Goal: Task Accomplishment & Management: Use online tool/utility

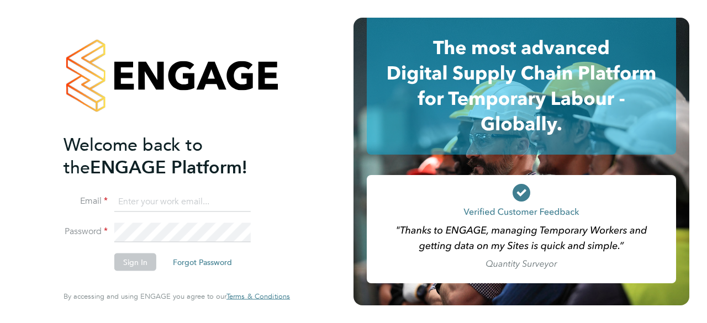
click at [166, 199] on input at bounding box center [182, 202] width 136 height 20
type input "Rhiarna.Devares@bcuk.co.uk"
click at [122, 267] on button "Sign In" at bounding box center [135, 263] width 42 height 18
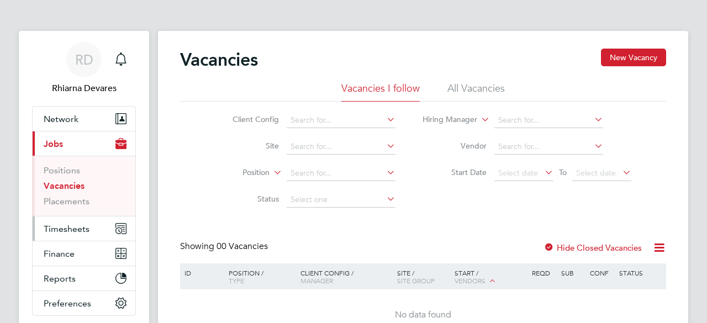
click at [72, 232] on span "Timesheets" at bounding box center [67, 229] width 46 height 10
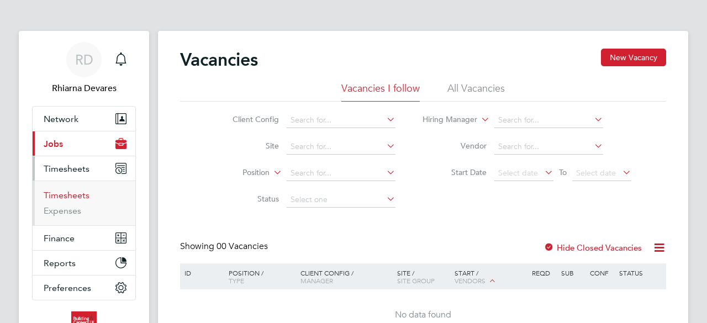
click at [64, 198] on link "Timesheets" at bounding box center [67, 195] width 46 height 10
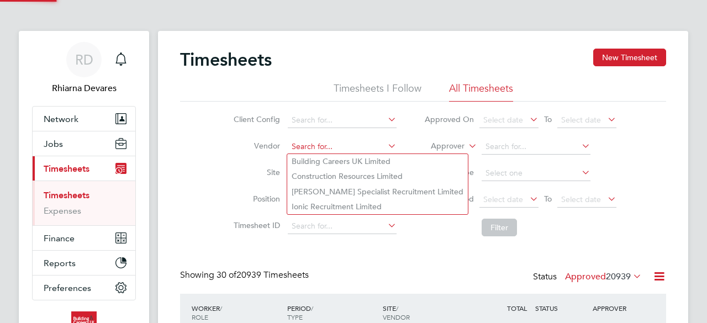
click at [314, 146] on input at bounding box center [342, 146] width 109 height 15
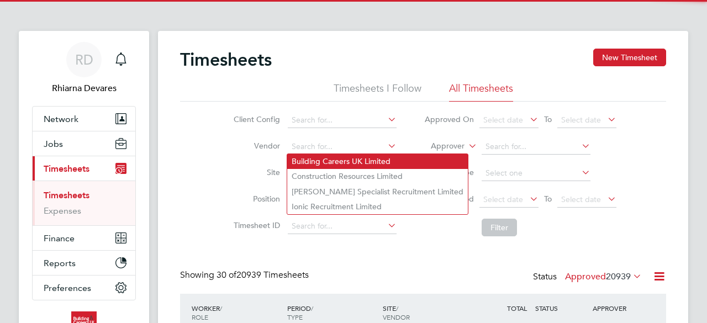
click at [314, 160] on li "Building Careers UK Limited" at bounding box center [377, 161] width 181 height 15
type input "Building Careers UK Limited"
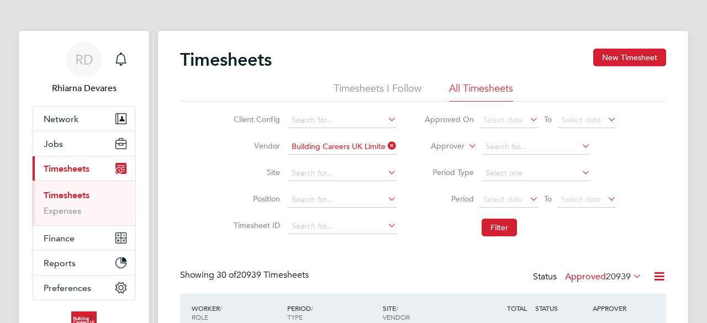
click at [440, 148] on label "Approver" at bounding box center [440, 146] width 50 height 11
click at [440, 155] on li "Worker" at bounding box center [438, 159] width 54 height 14
click at [490, 202] on span "Select date" at bounding box center [504, 200] width 40 height 10
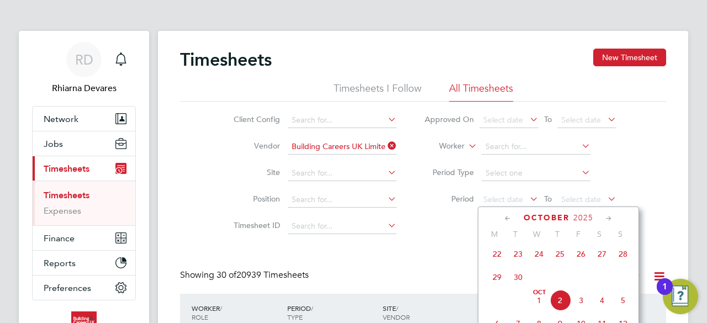
click at [494, 261] on span "22" at bounding box center [497, 254] width 21 height 21
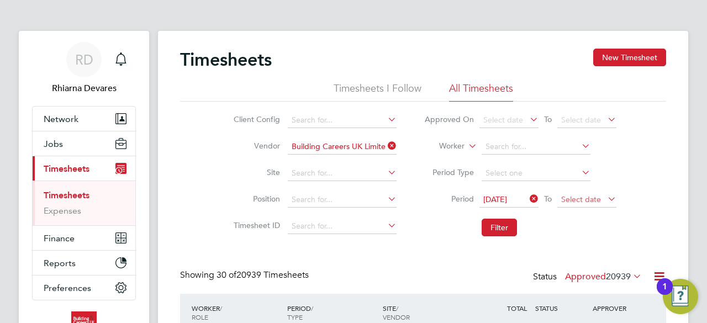
click at [585, 199] on span "Select date" at bounding box center [581, 200] width 40 height 10
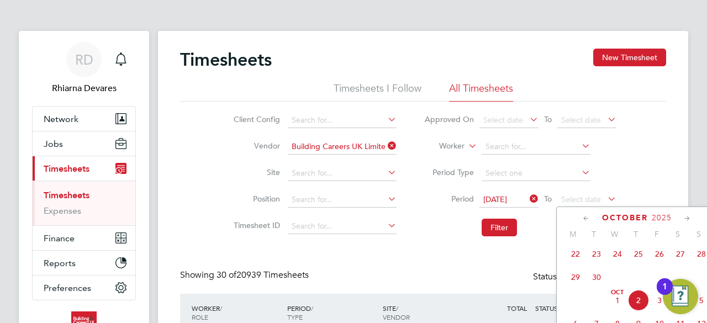
click at [698, 259] on span "28" at bounding box center [701, 254] width 21 height 21
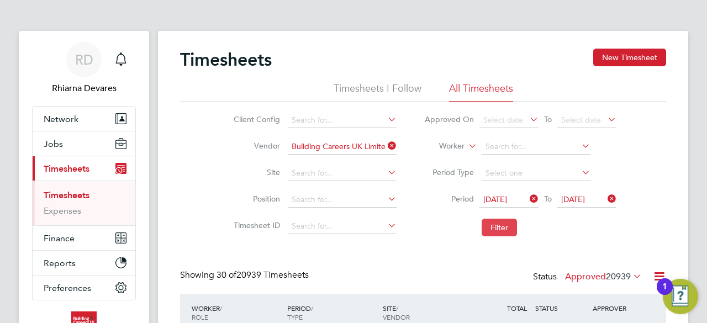
click at [496, 229] on button "Filter" at bounding box center [499, 228] width 35 height 18
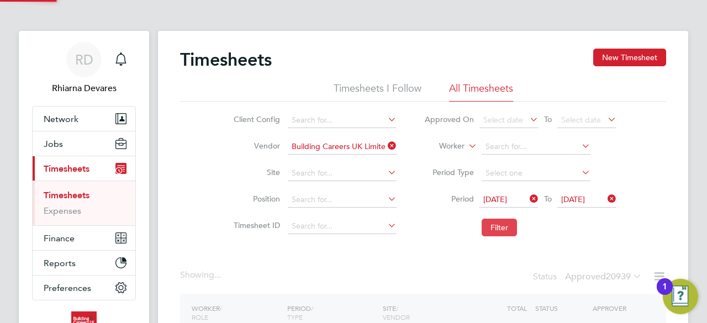
click at [496, 229] on button "Filter" at bounding box center [499, 228] width 35 height 18
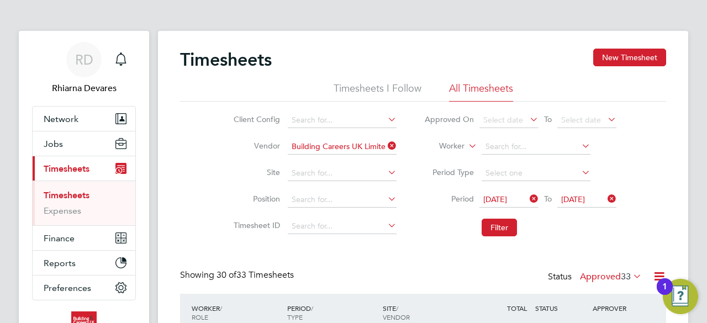
click at [655, 273] on icon at bounding box center [660, 277] width 14 height 14
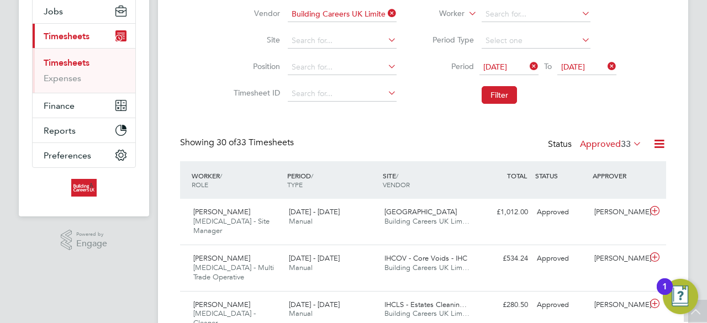
click at [621, 145] on span "33" at bounding box center [626, 144] width 10 height 11
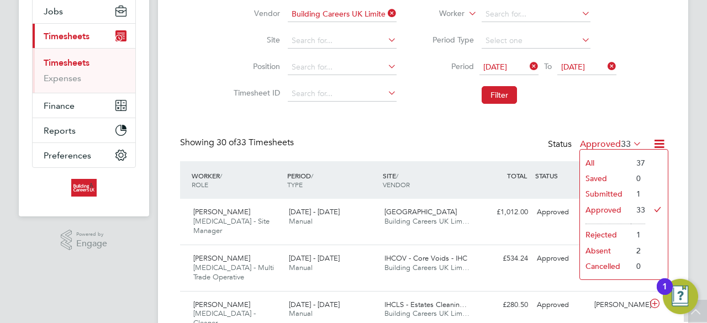
click at [621, 190] on li "Submitted" at bounding box center [605, 193] width 51 height 15
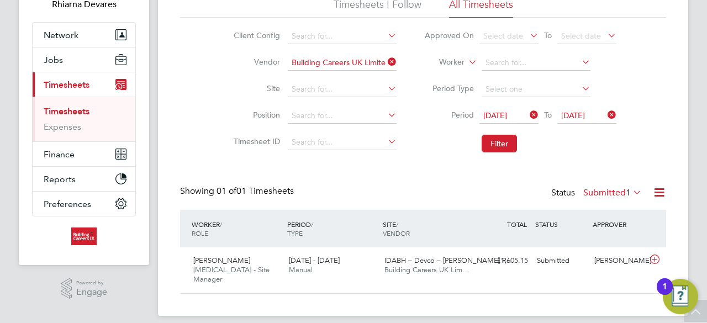
click at [606, 192] on label "Submitted 1" at bounding box center [613, 192] width 59 height 11
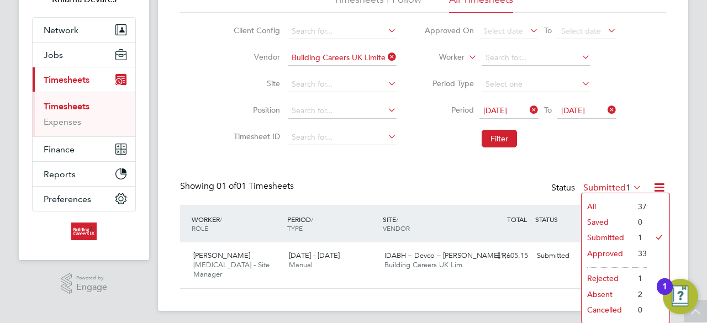
click at [605, 265] on li at bounding box center [609, 264] width 45 height 7
click at [602, 258] on li "Approved" at bounding box center [607, 253] width 51 height 15
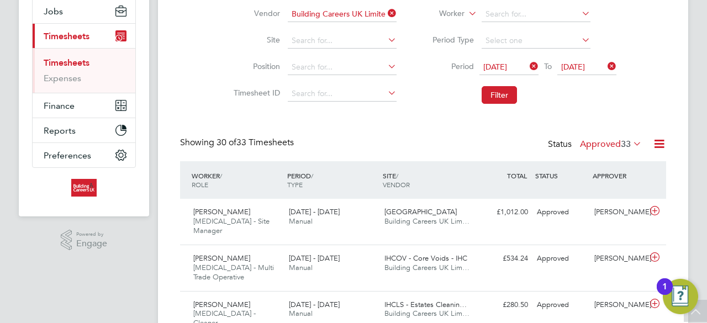
click at [664, 146] on icon at bounding box center [660, 144] width 14 height 14
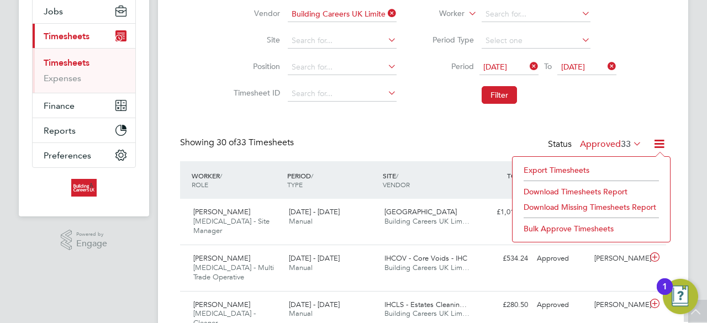
click at [557, 169] on li "Export Timesheets" at bounding box center [591, 169] width 146 height 15
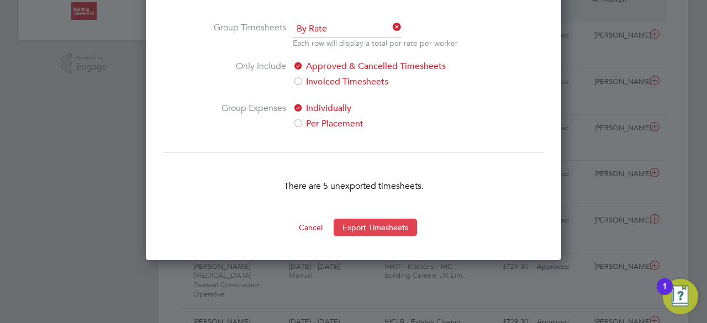
click at [360, 228] on button "Export Timesheets" at bounding box center [375, 228] width 83 height 18
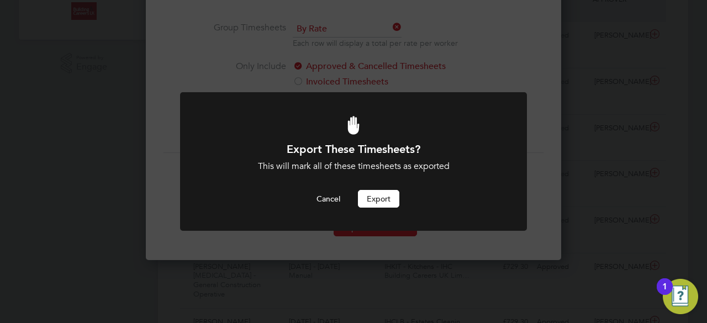
click at [371, 201] on button "Export" at bounding box center [378, 199] width 41 height 18
